Goal: Task Accomplishment & Management: Manage account settings

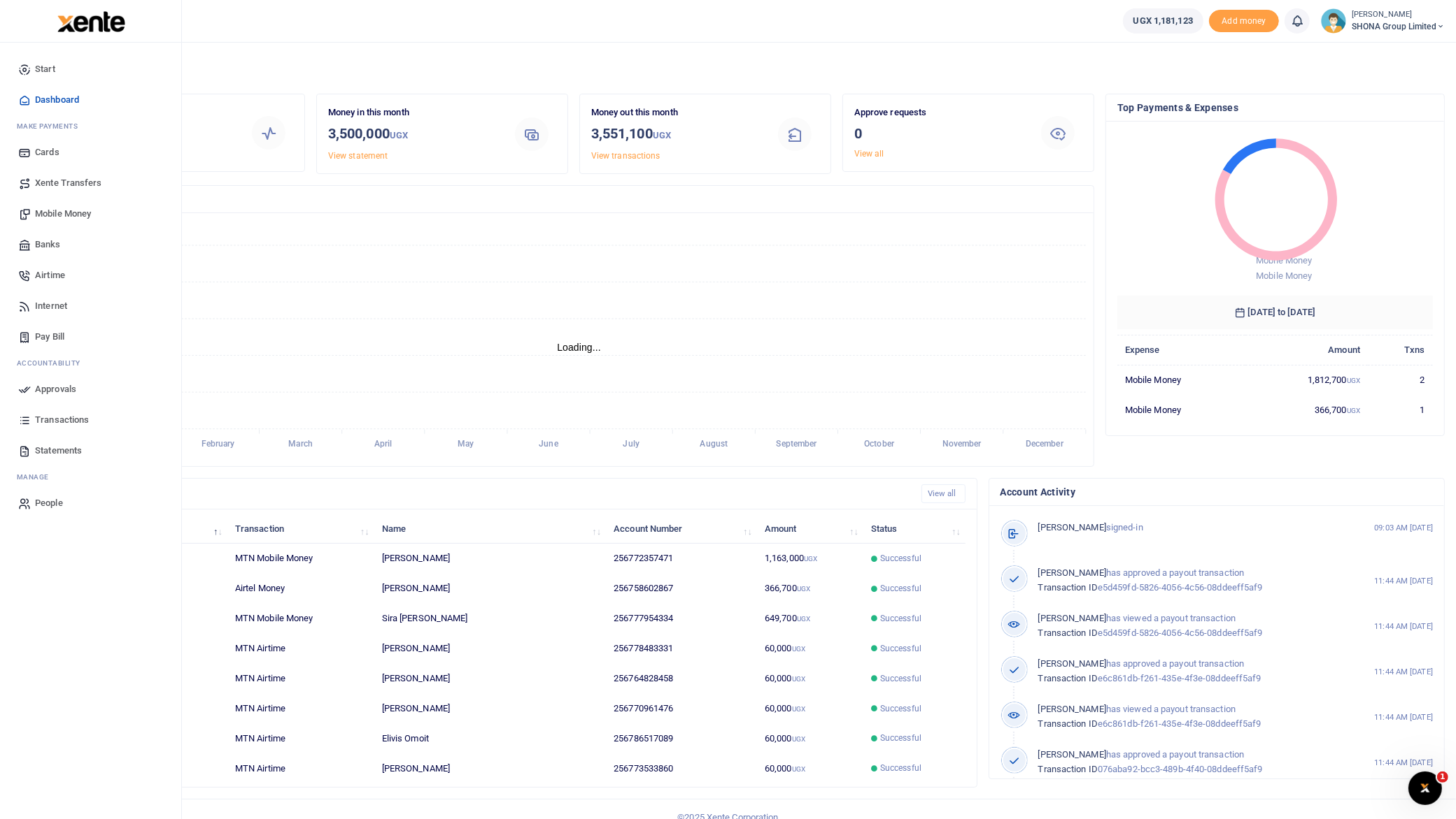
click at [69, 214] on span "Mobile Money" at bounding box center [63, 214] width 56 height 14
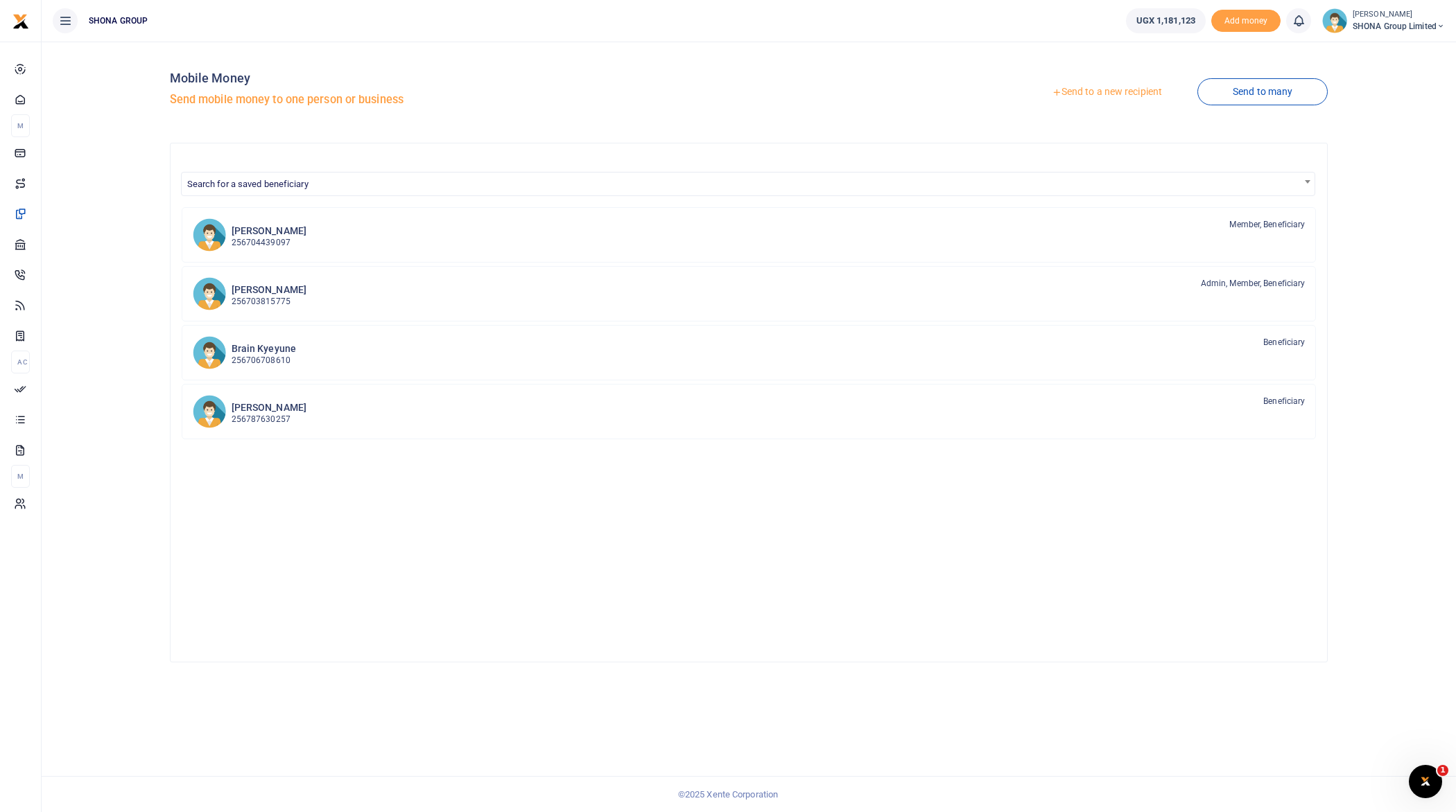
click at [1096, 92] on link "Send to a new recipient" at bounding box center [1108, 92] width 181 height 25
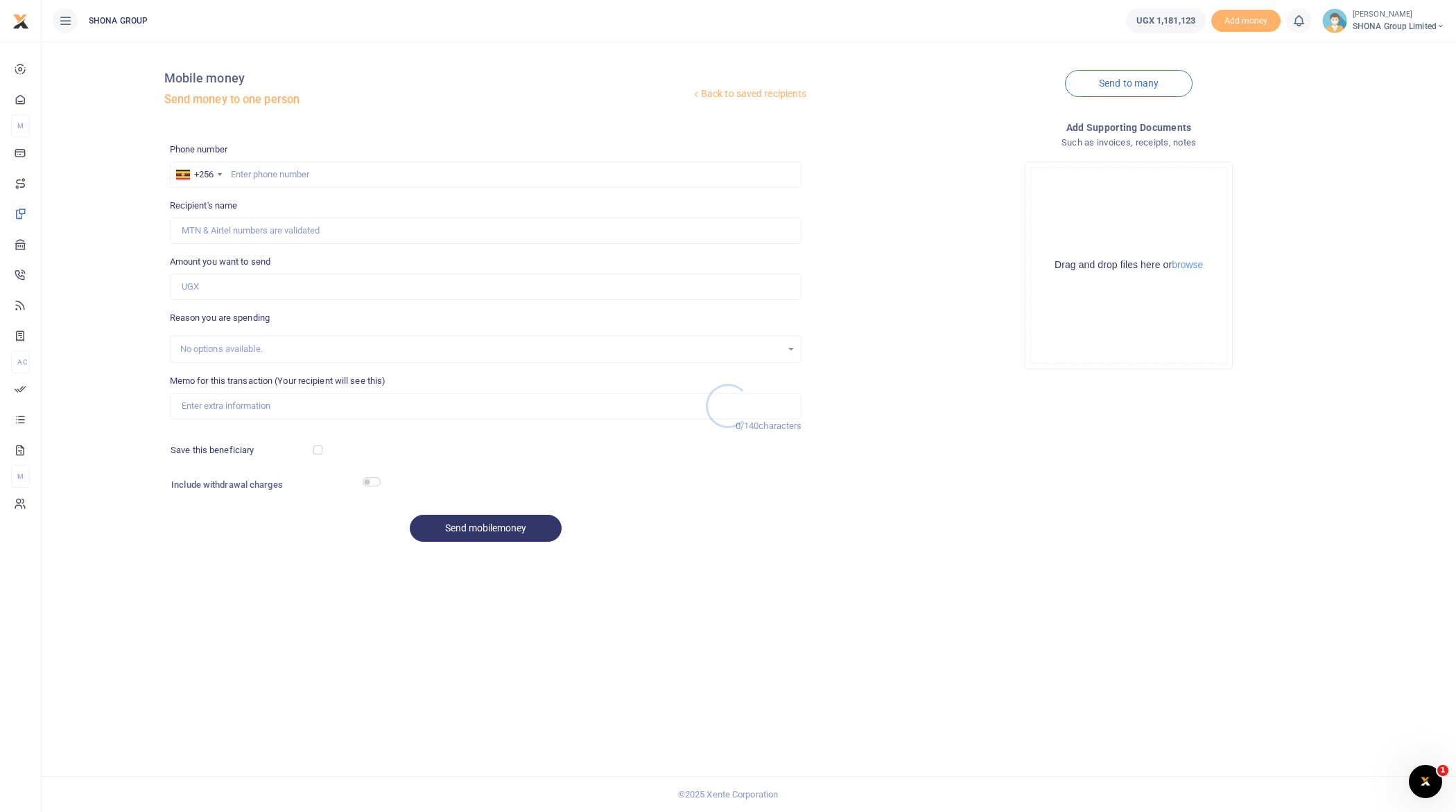
click at [269, 168] on div at bounding box center [728, 406] width 1456 height 812
click at [270, 170] on input "text" at bounding box center [486, 174] width 633 height 26
type input "704551957"
click at [324, 291] on input "Amount you want to send" at bounding box center [486, 286] width 633 height 26
type input "300,000"
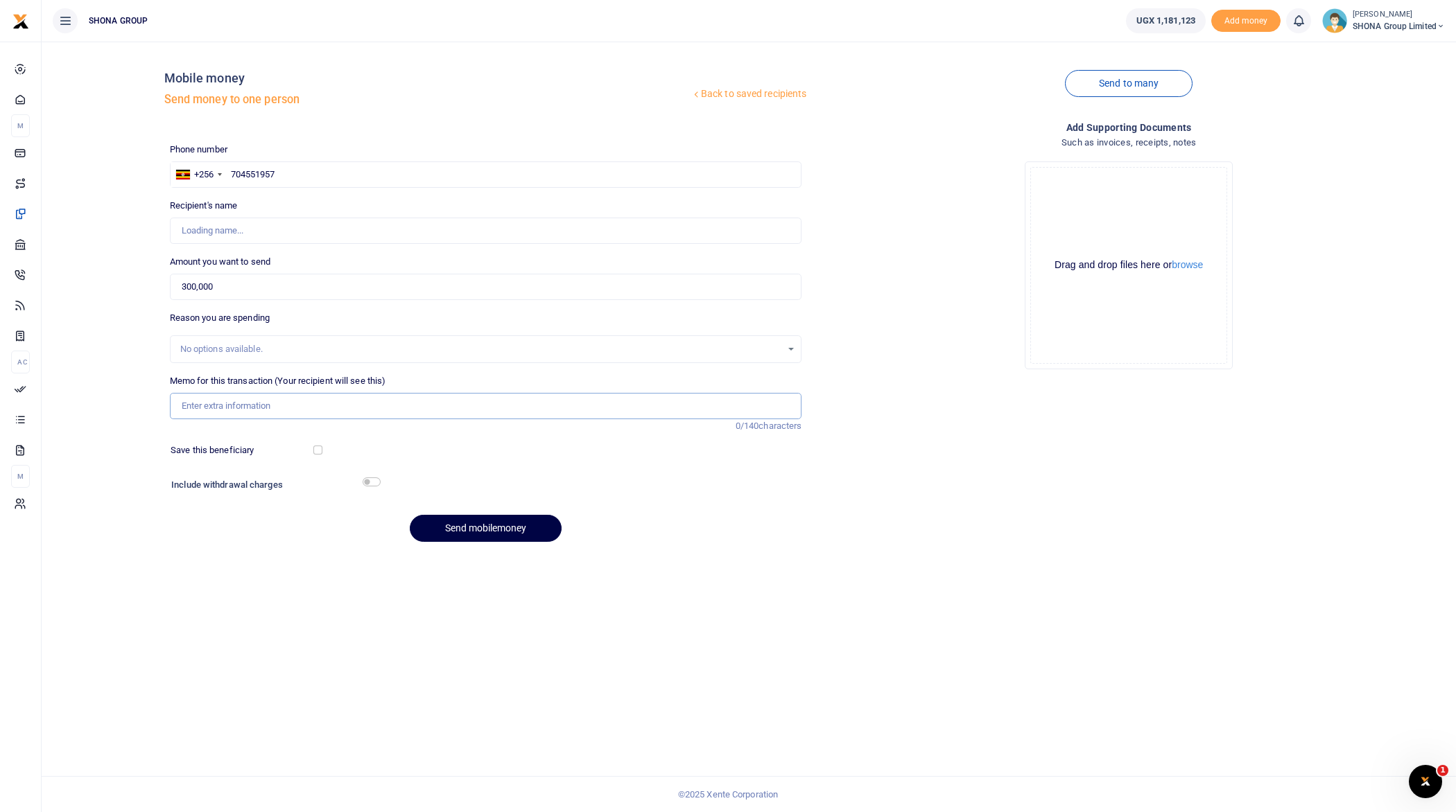
click at [359, 406] on input "Memo for this transaction (Your recipient will see this)" at bounding box center [486, 406] width 633 height 26
type input "Be"
type input "Isaac Muhofa"
type input "Being Staff Advance to facilitate Rootical Travels"
click at [779, 551] on div "Phone number +256 Uganda +256 704551957 Phone is required. Recipient's name Fou…" at bounding box center [486, 348] width 644 height 411
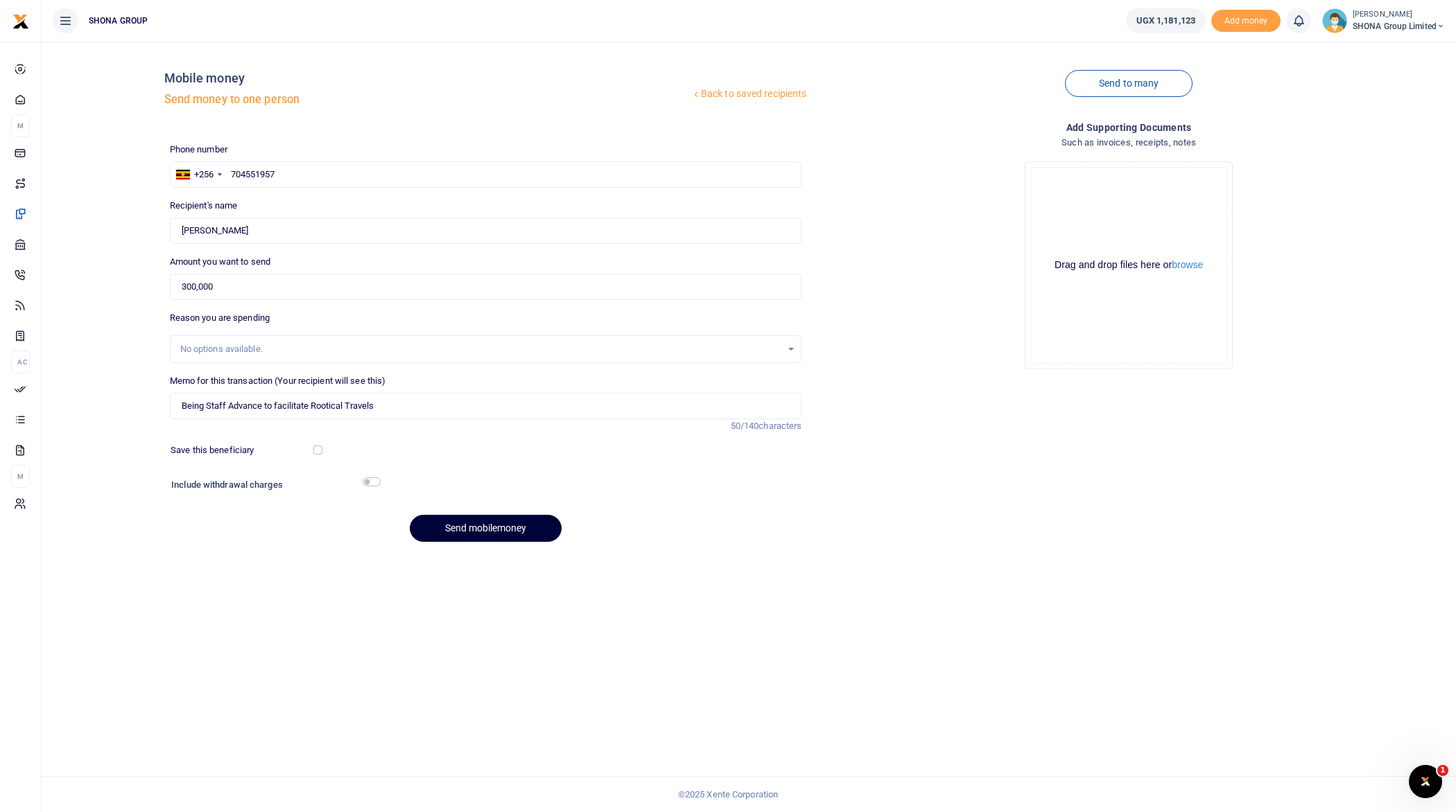
click at [470, 528] on button "Send mobilemoney" at bounding box center [486, 528] width 152 height 27
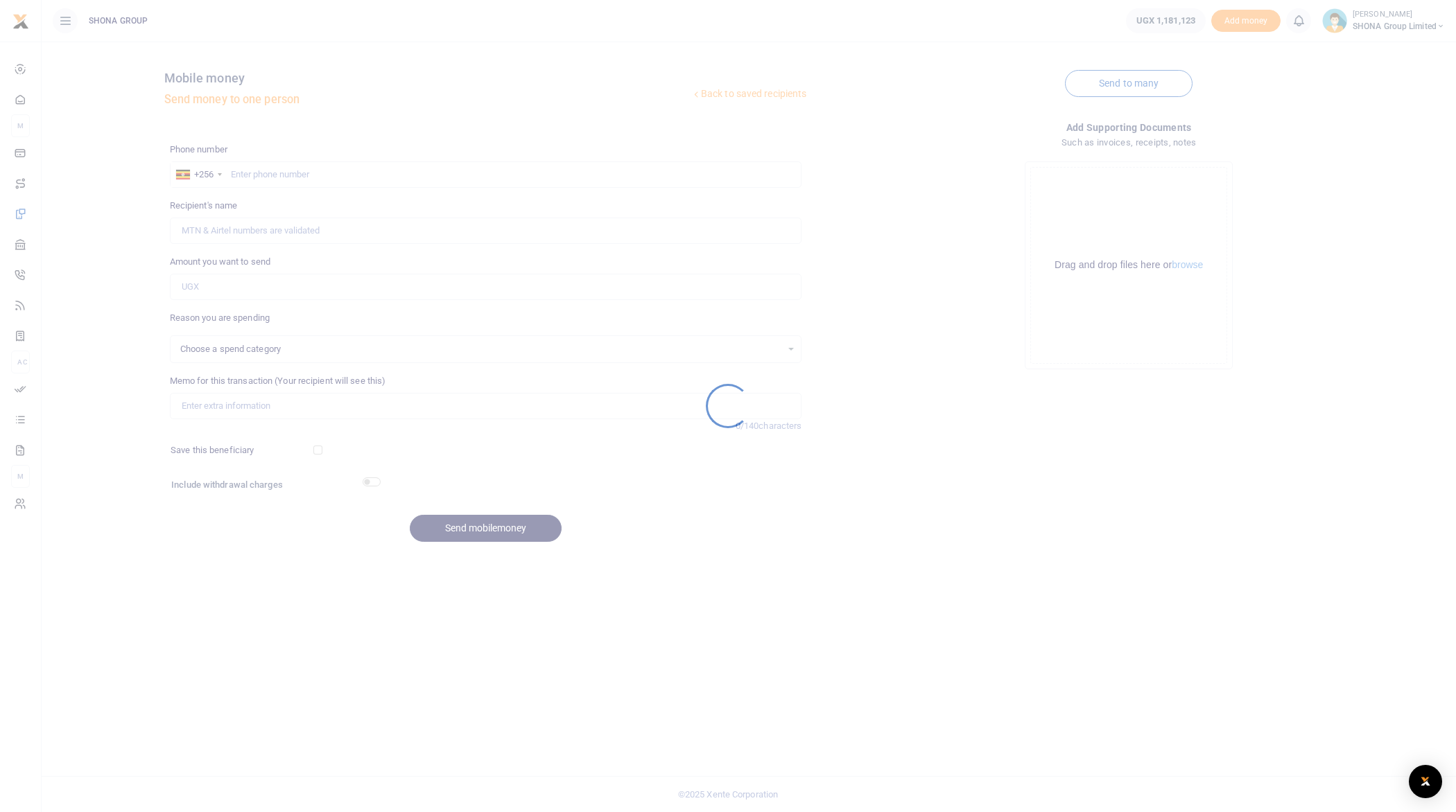
select select
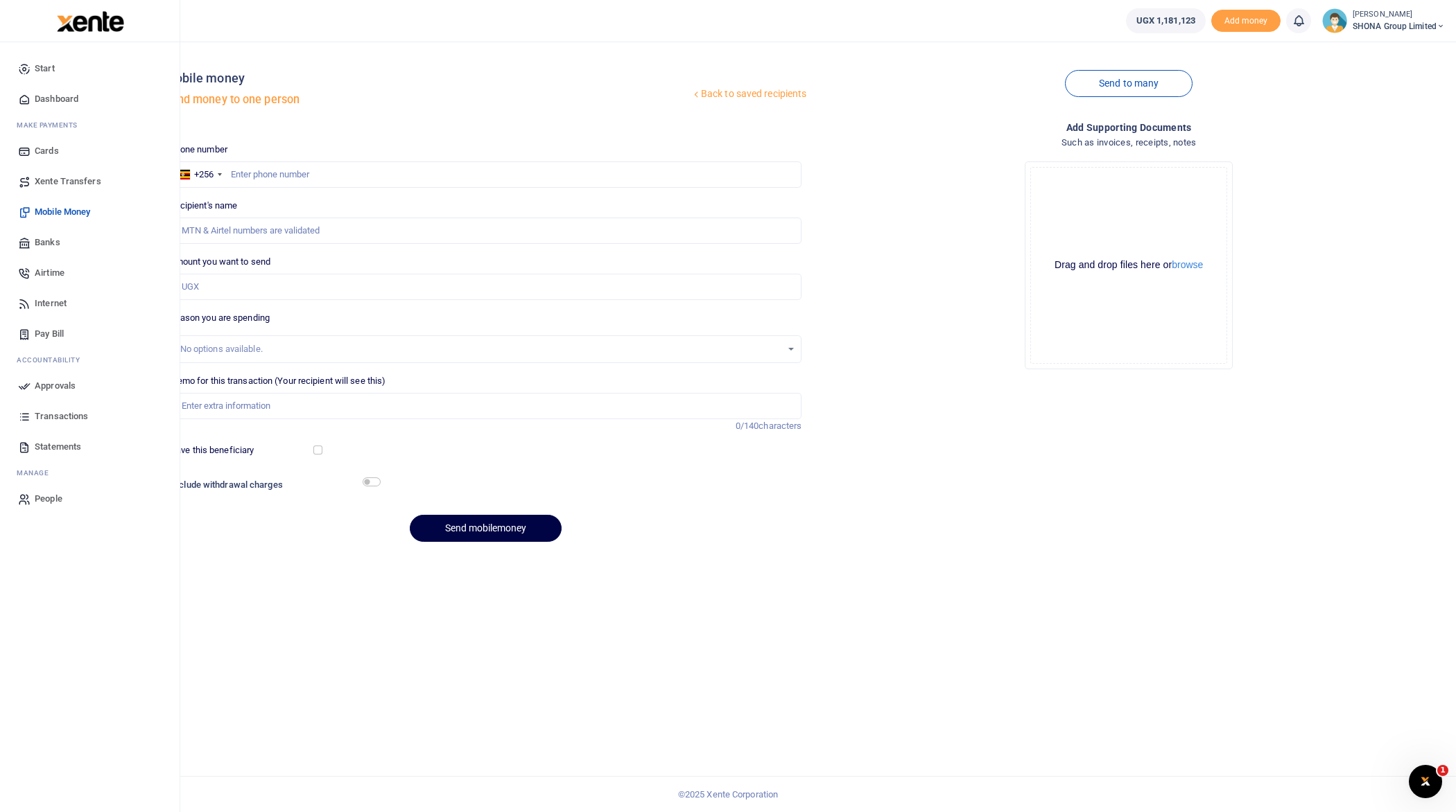
click at [61, 386] on span "Approvals" at bounding box center [56, 386] width 41 height 13
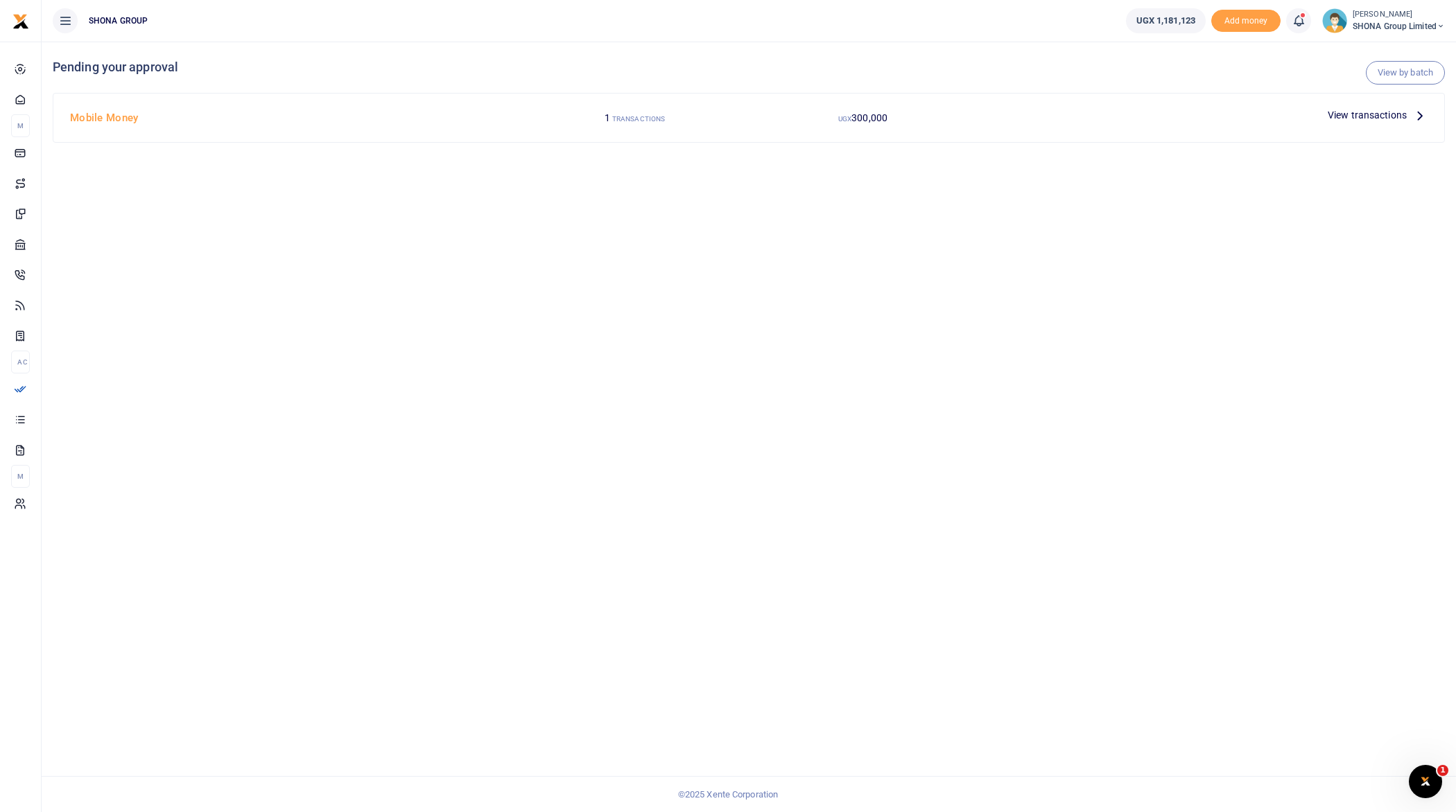
click at [1405, 114] on span "View transactions" at bounding box center [1367, 115] width 79 height 15
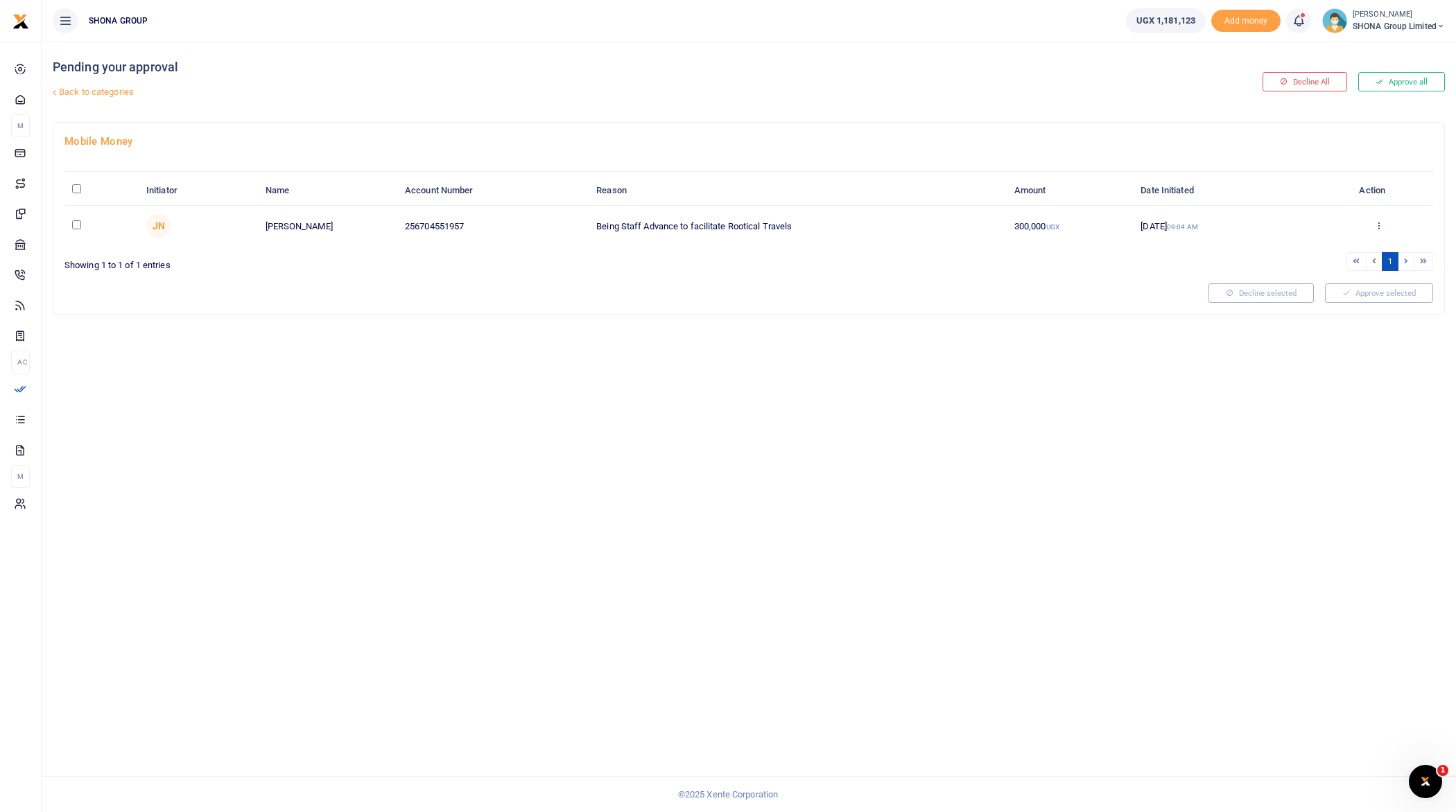
click at [1377, 221] on icon at bounding box center [1379, 225] width 9 height 10
click at [1337, 242] on link "Approve" at bounding box center [1329, 248] width 110 height 20
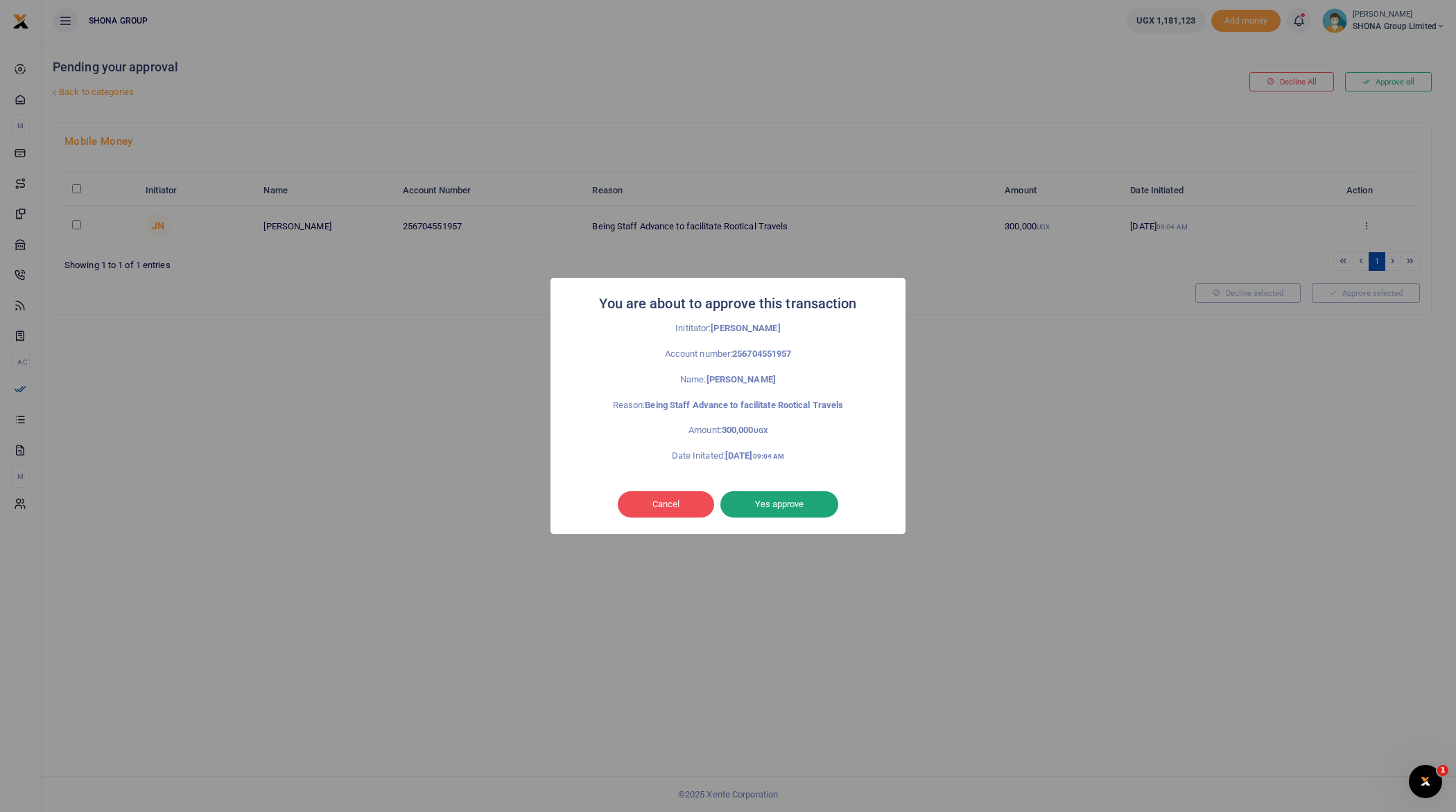
click at [770, 500] on button "Yes approve" at bounding box center [779, 504] width 118 height 26
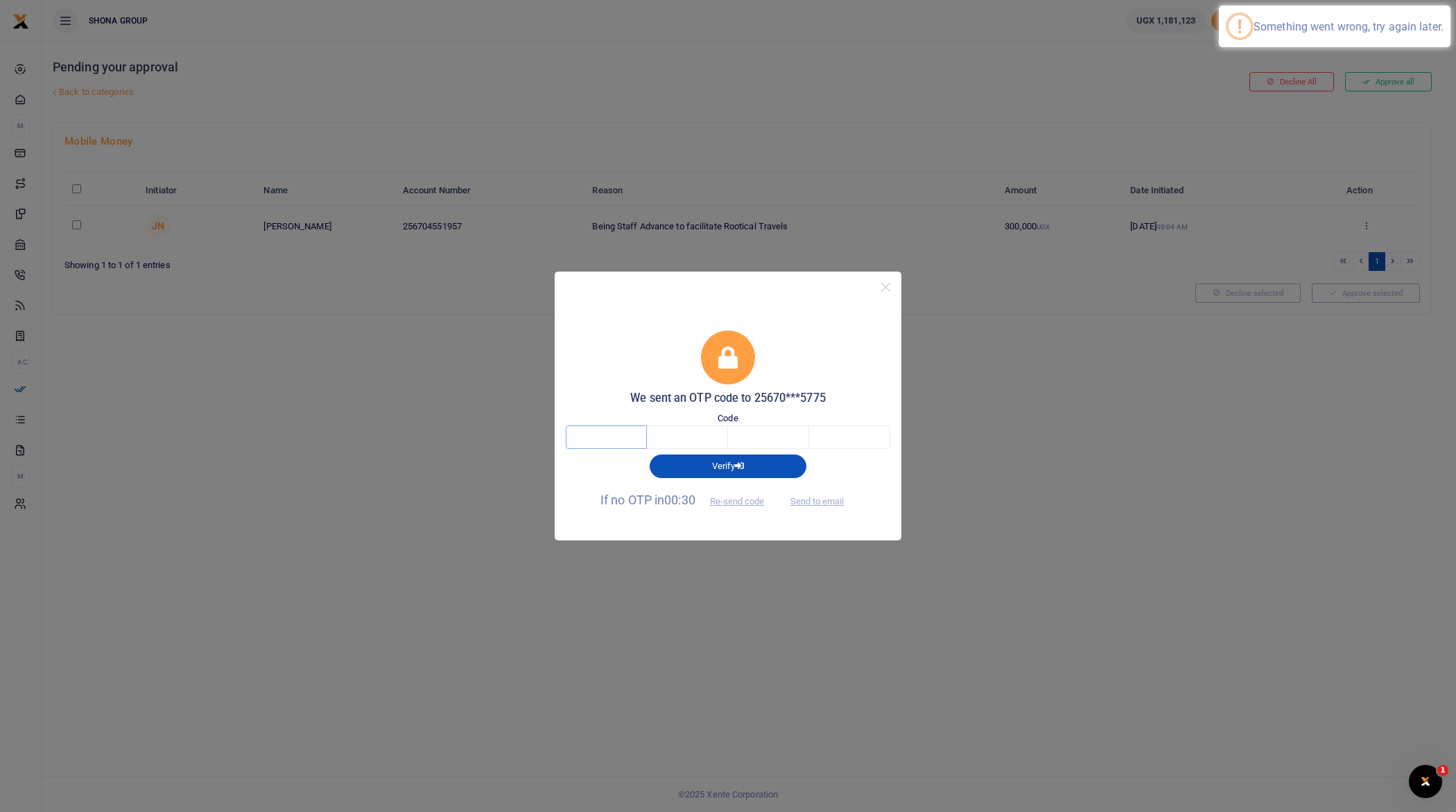
click at [615, 432] on input "text" at bounding box center [606, 437] width 81 height 23
click at [822, 497] on button "Send to email" at bounding box center [818, 501] width 77 height 23
click at [825, 498] on button "Send to email" at bounding box center [818, 501] width 77 height 23
click at [653, 341] on div "We sent an OTP code to 25670***5775" at bounding box center [728, 368] width 325 height 74
click at [726, 497] on button "Re-send code" at bounding box center [737, 501] width 78 height 23
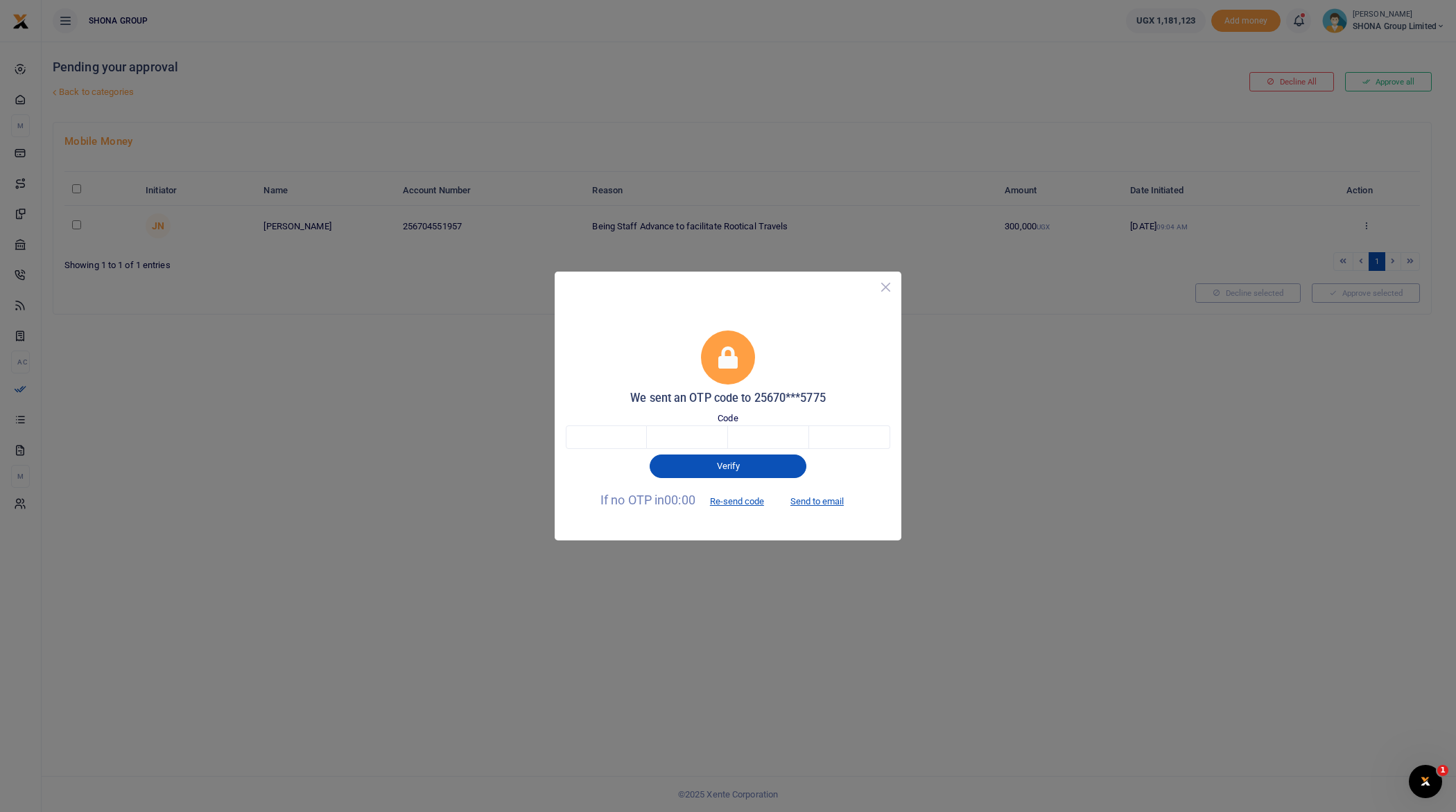
click at [880, 282] on button "Close" at bounding box center [886, 287] width 20 height 20
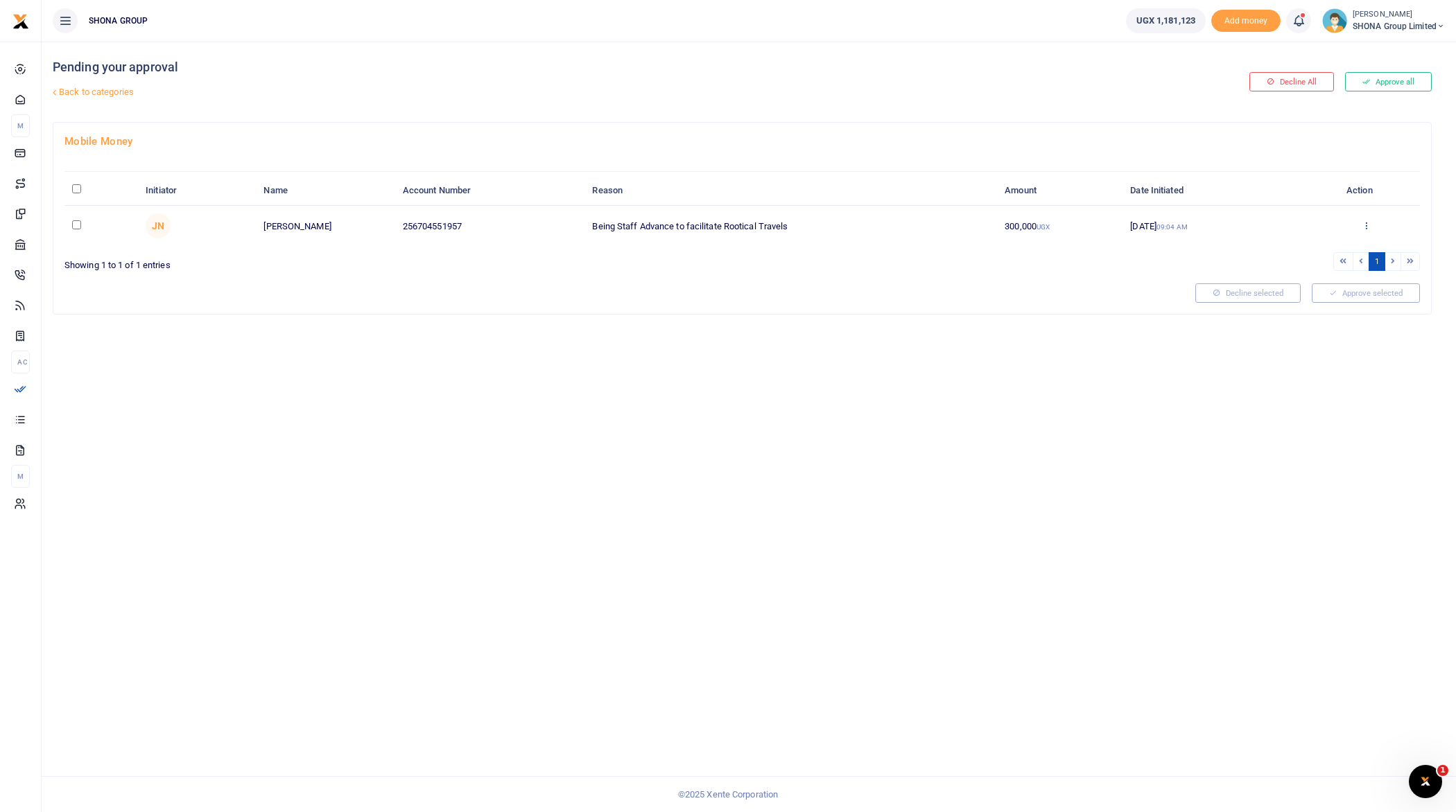
click at [1366, 221] on icon at bounding box center [1366, 225] width 9 height 10
click at [1303, 249] on link "Approve" at bounding box center [1316, 248] width 110 height 20
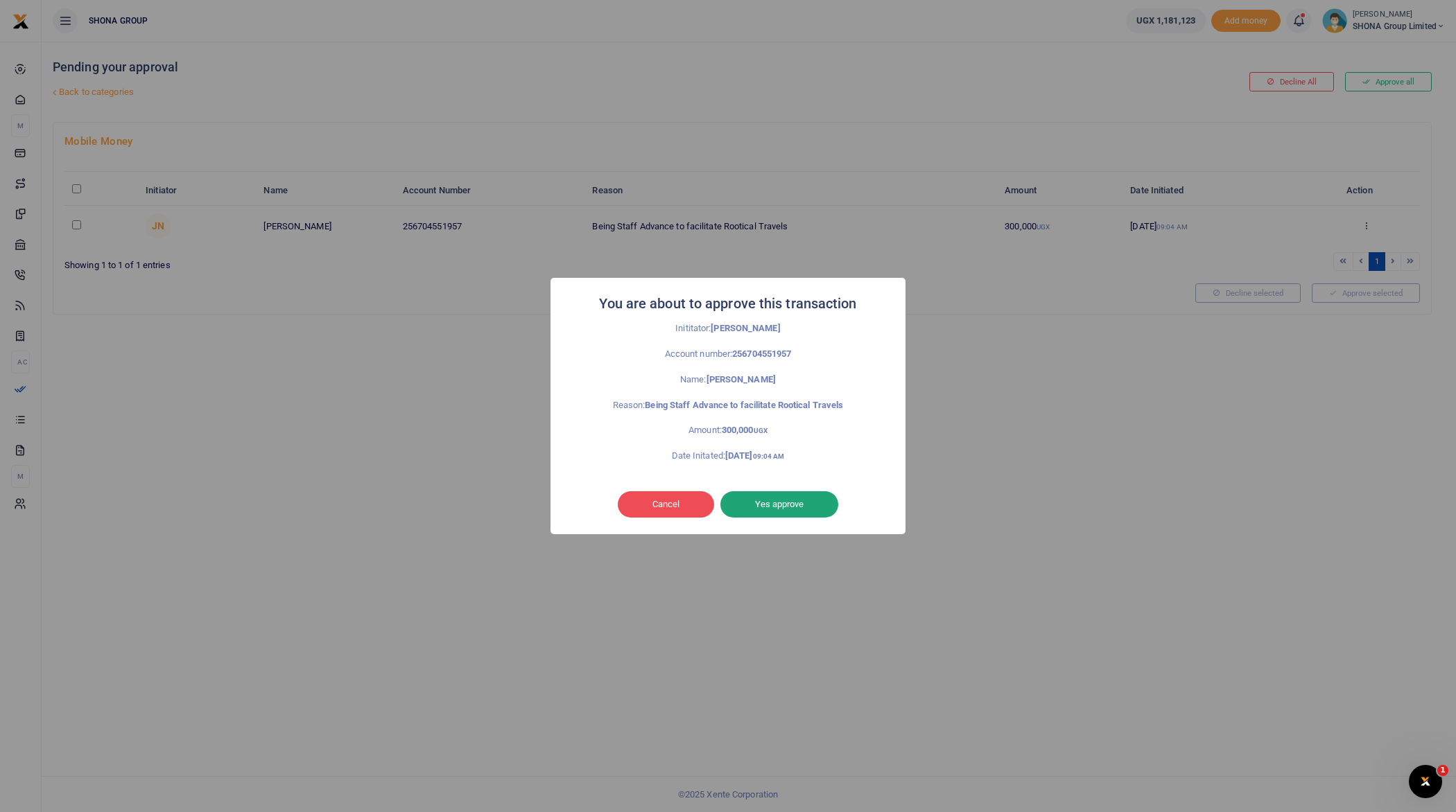
click at [779, 498] on button "Yes approve" at bounding box center [779, 504] width 118 height 26
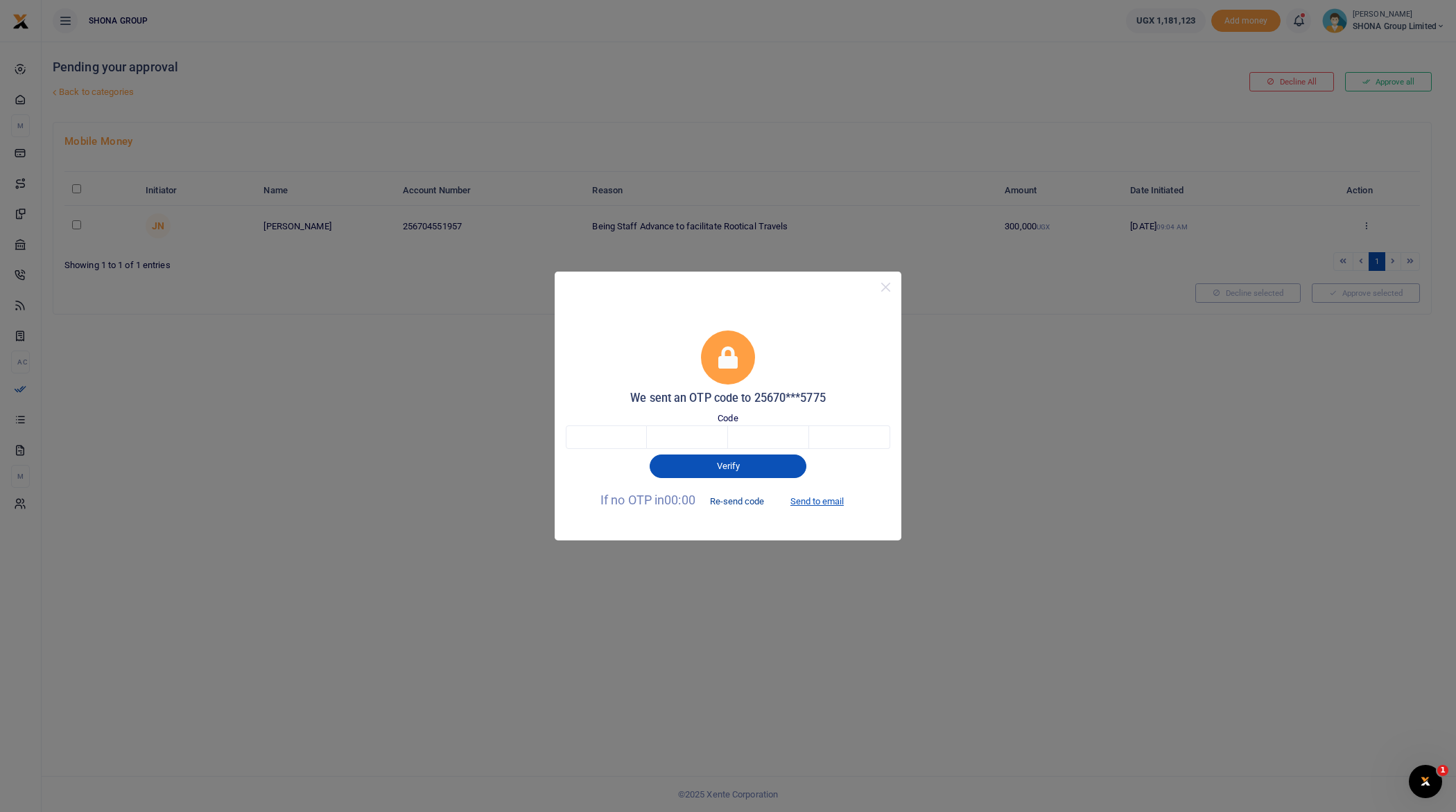
click at [746, 505] on button "Re-send code" at bounding box center [737, 501] width 78 height 23
click at [748, 500] on button "Re-send code" at bounding box center [737, 501] width 78 height 23
click at [881, 285] on button "Close" at bounding box center [886, 287] width 20 height 20
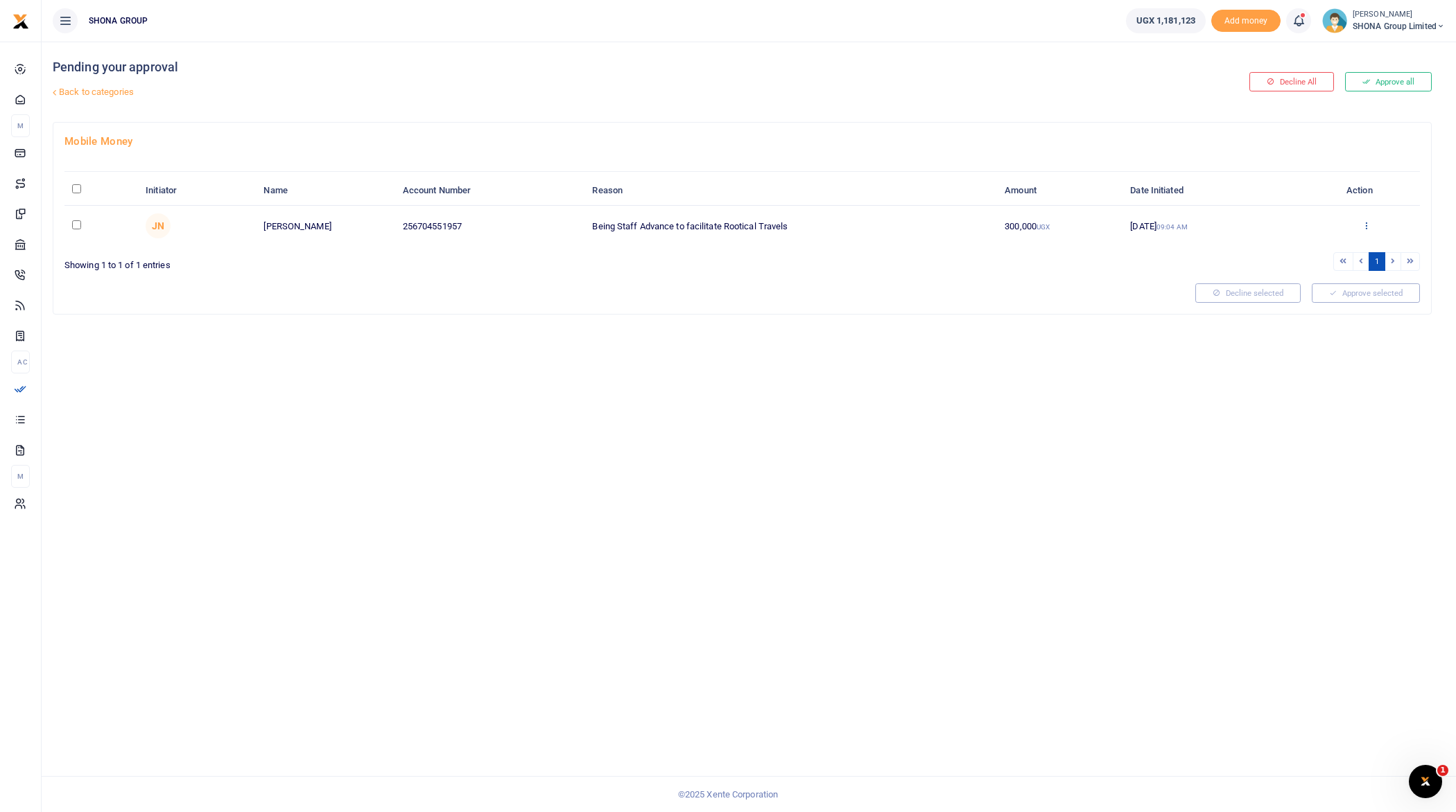
click at [1366, 222] on icon at bounding box center [1366, 225] width 9 height 10
click at [1318, 247] on link "Approve" at bounding box center [1316, 248] width 110 height 20
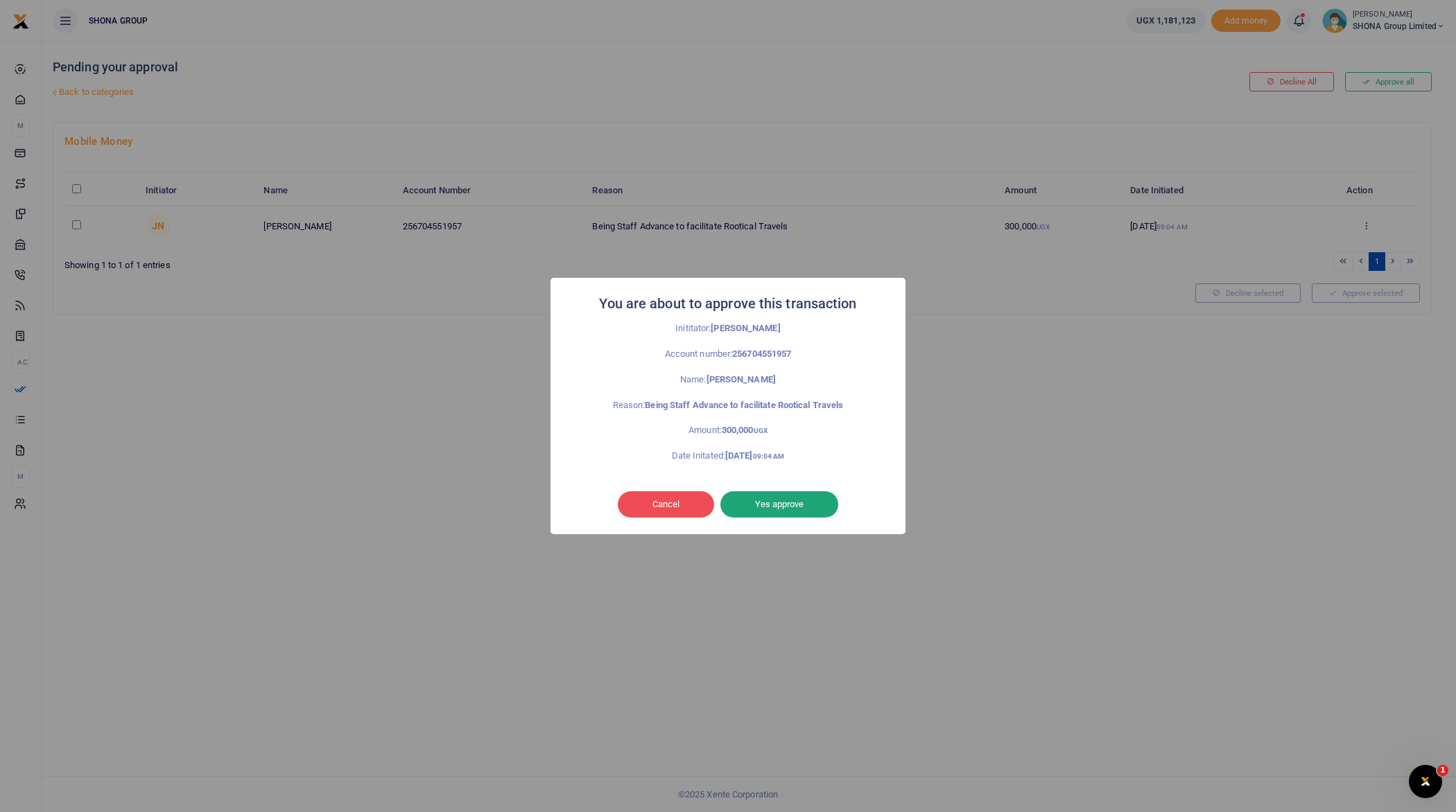
click at [797, 502] on button "Yes approve" at bounding box center [779, 504] width 118 height 26
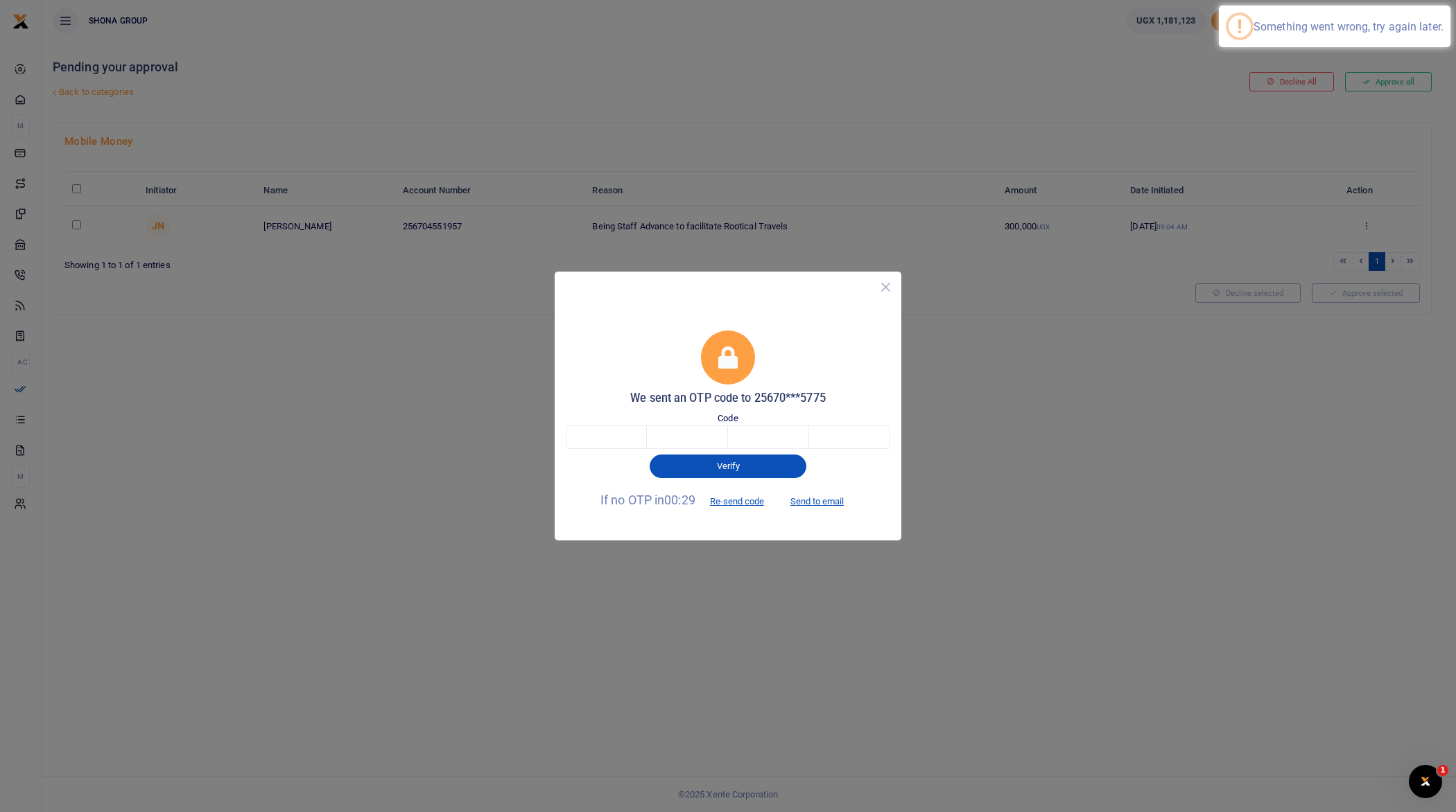
click at [888, 283] on button "Close" at bounding box center [886, 287] width 20 height 20
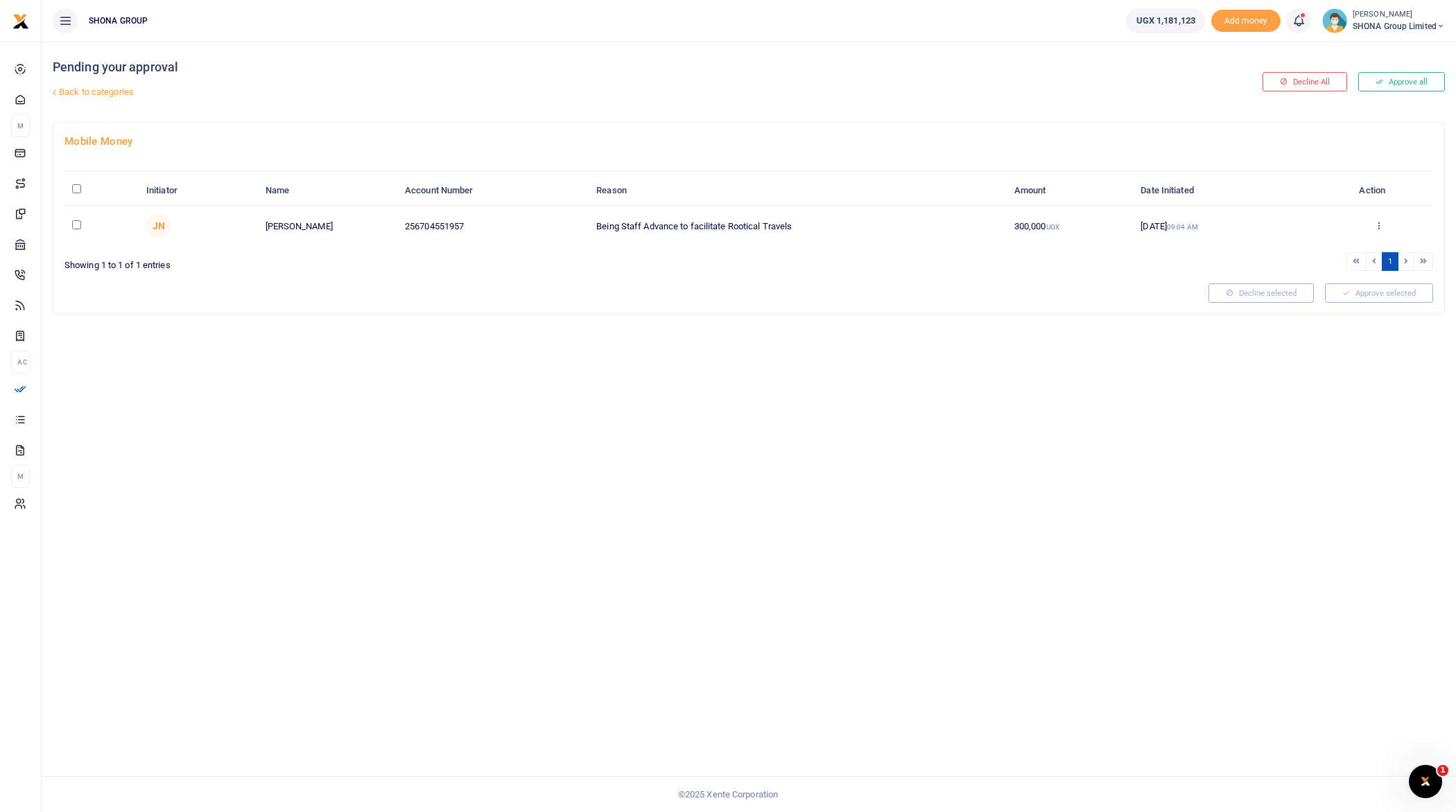
click at [1379, 223] on icon at bounding box center [1379, 225] width 9 height 10
click at [1347, 246] on link "Approve" at bounding box center [1329, 248] width 110 height 20
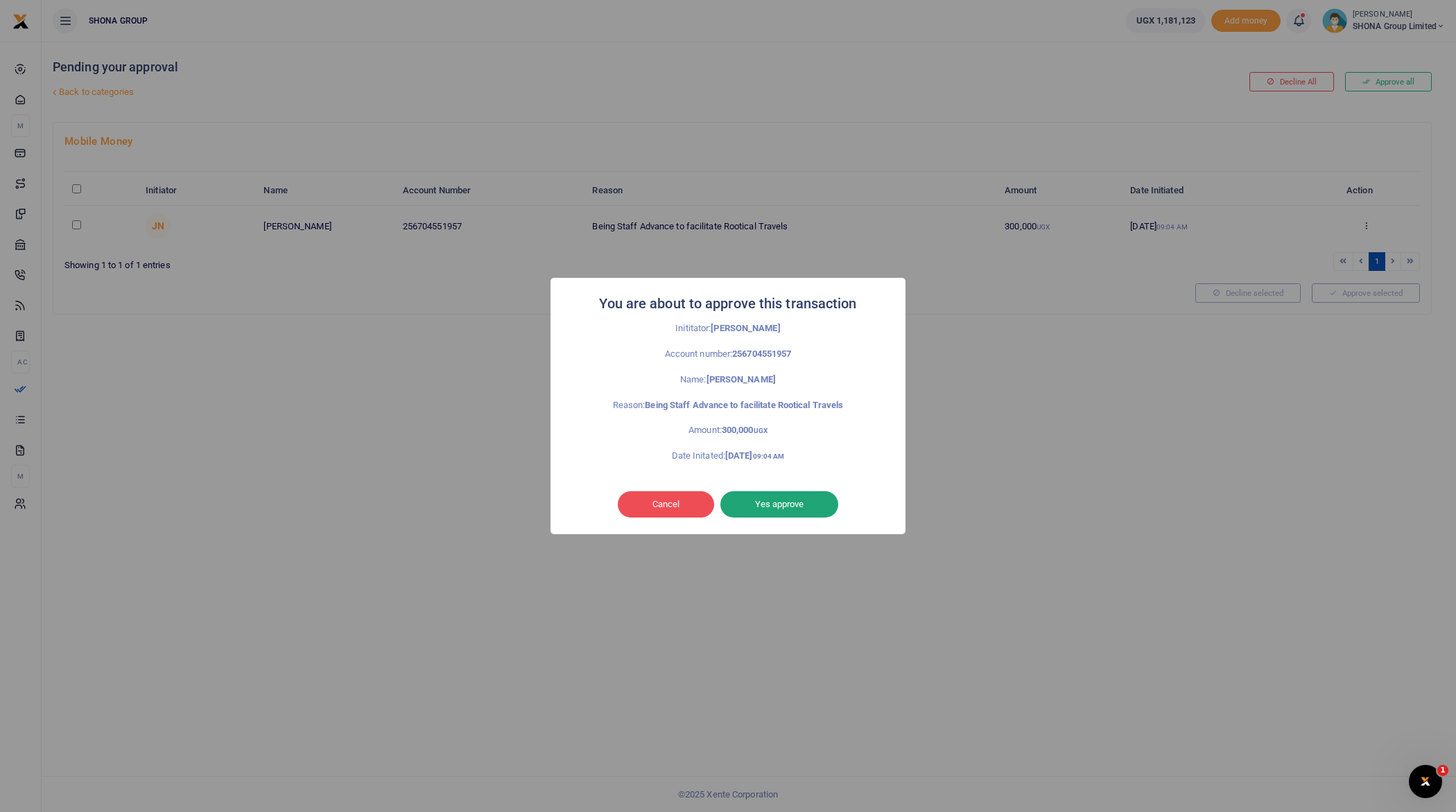
click at [802, 511] on button "Yes approve" at bounding box center [779, 504] width 118 height 26
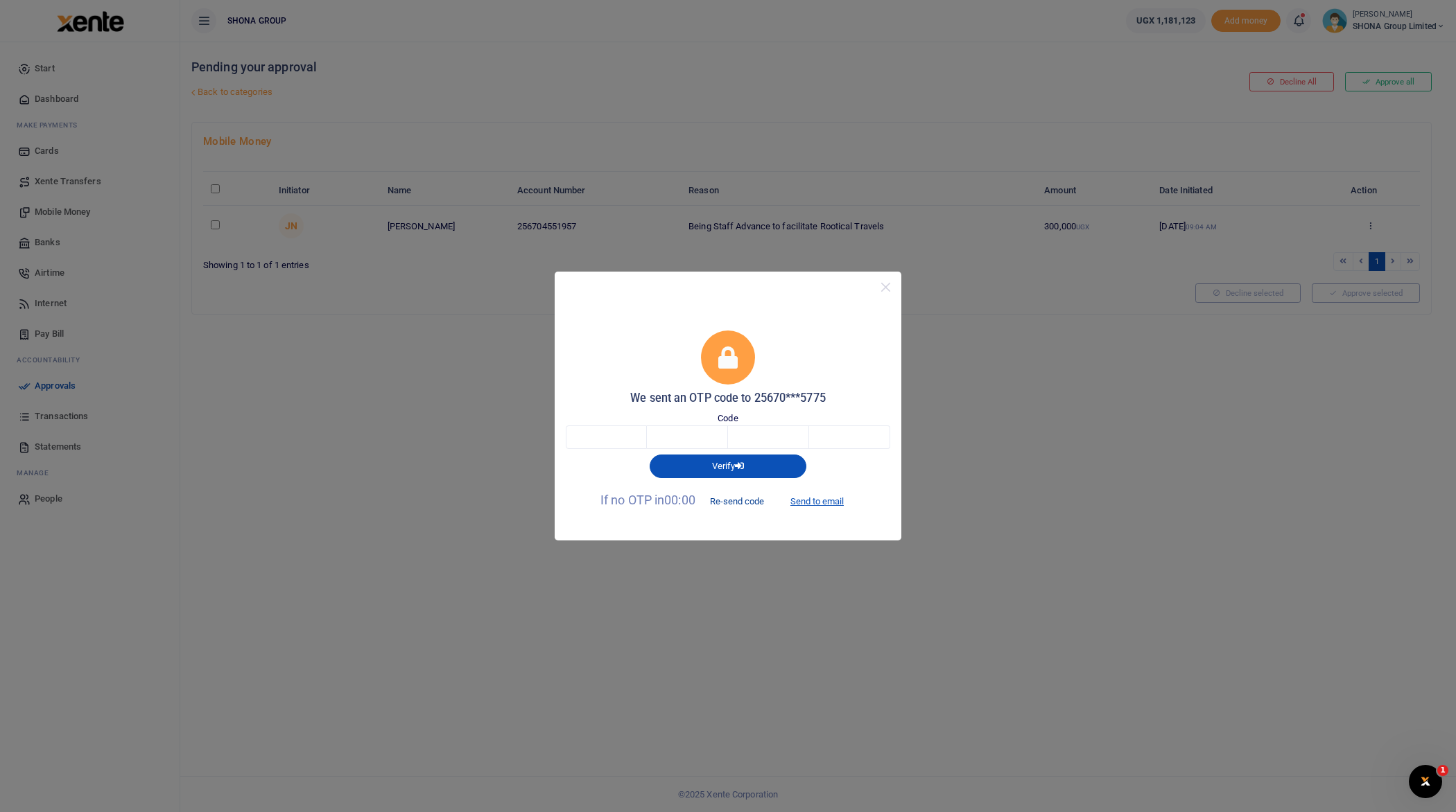
click at [732, 502] on button "Re-send code" at bounding box center [737, 501] width 78 height 23
click at [883, 284] on button "Close" at bounding box center [886, 287] width 20 height 20
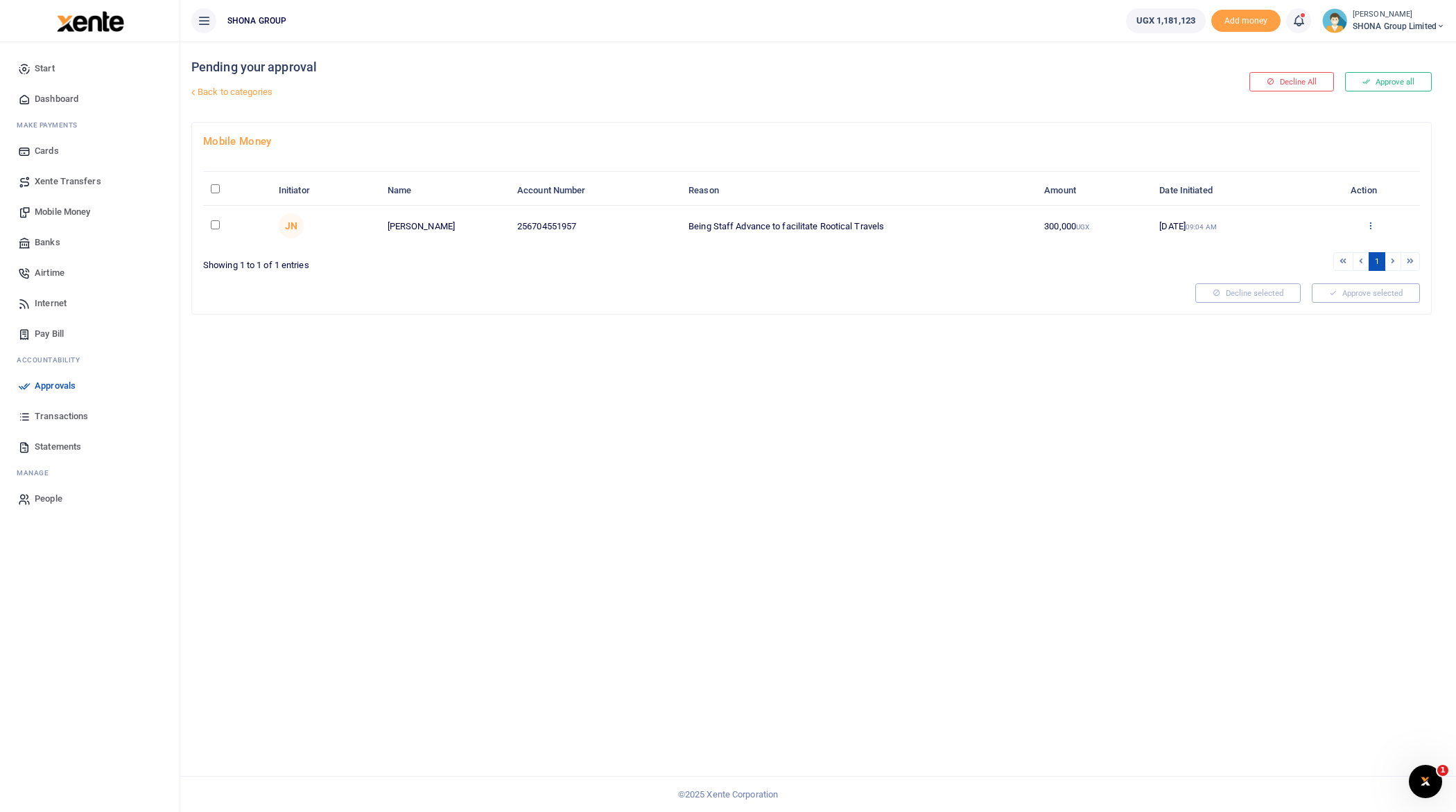
click at [1371, 223] on icon at bounding box center [1371, 225] width 9 height 10
click at [1336, 249] on link "Approve" at bounding box center [1320, 248] width 110 height 20
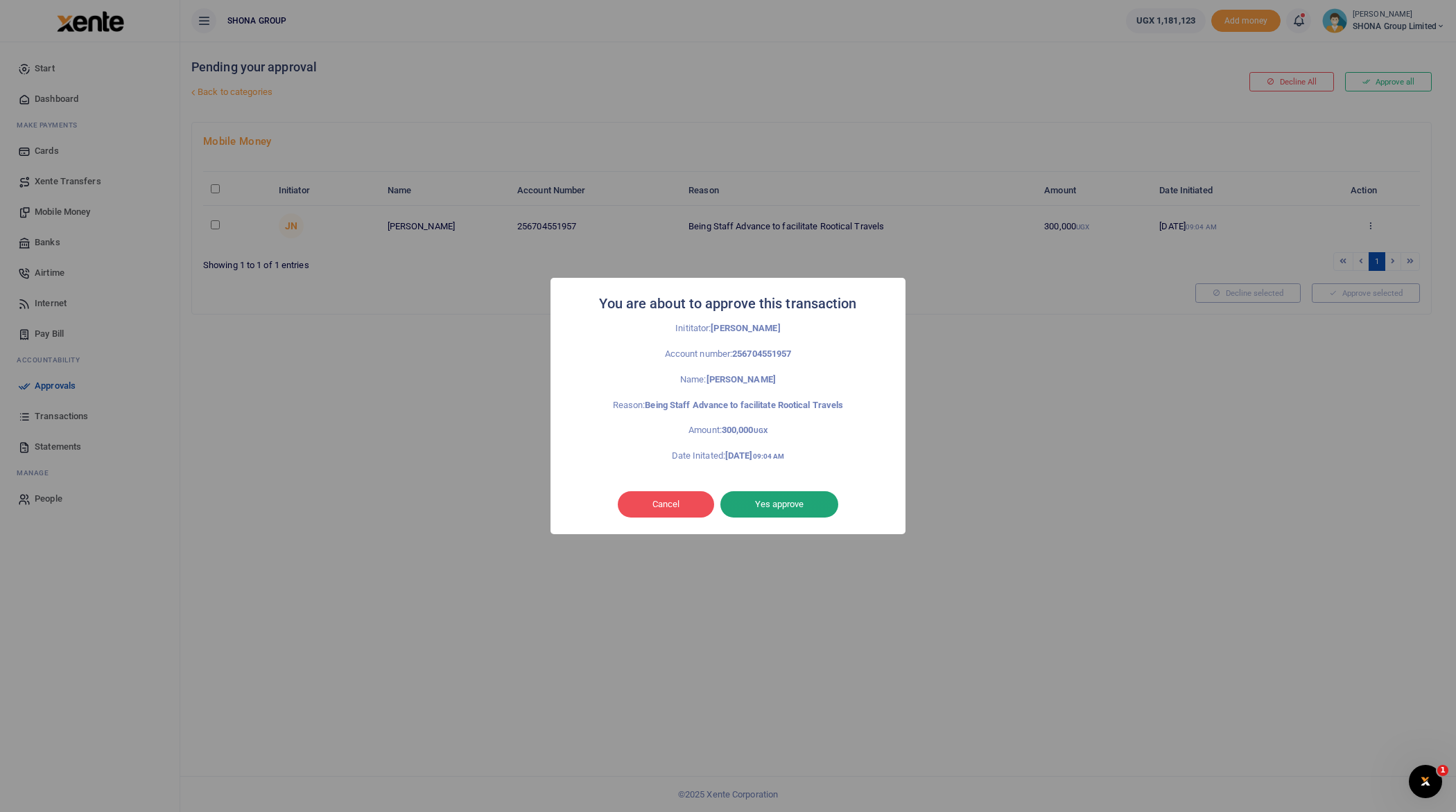
click at [794, 511] on button "Yes approve" at bounding box center [779, 504] width 118 height 26
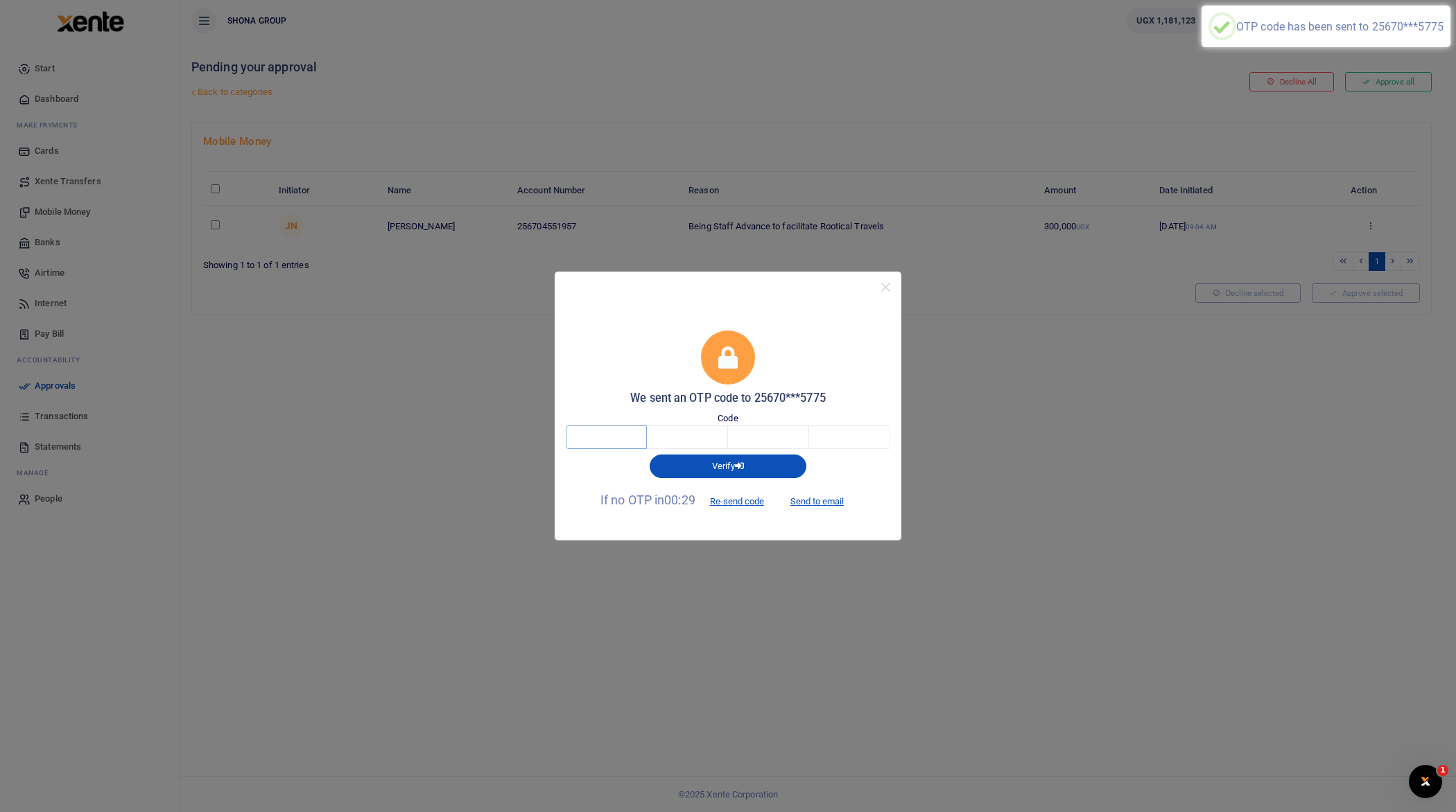
click at [609, 441] on input "text" at bounding box center [606, 437] width 81 height 23
type input "4"
type input "5"
type input "9"
type input "8"
